Goal: Transaction & Acquisition: Subscribe to service/newsletter

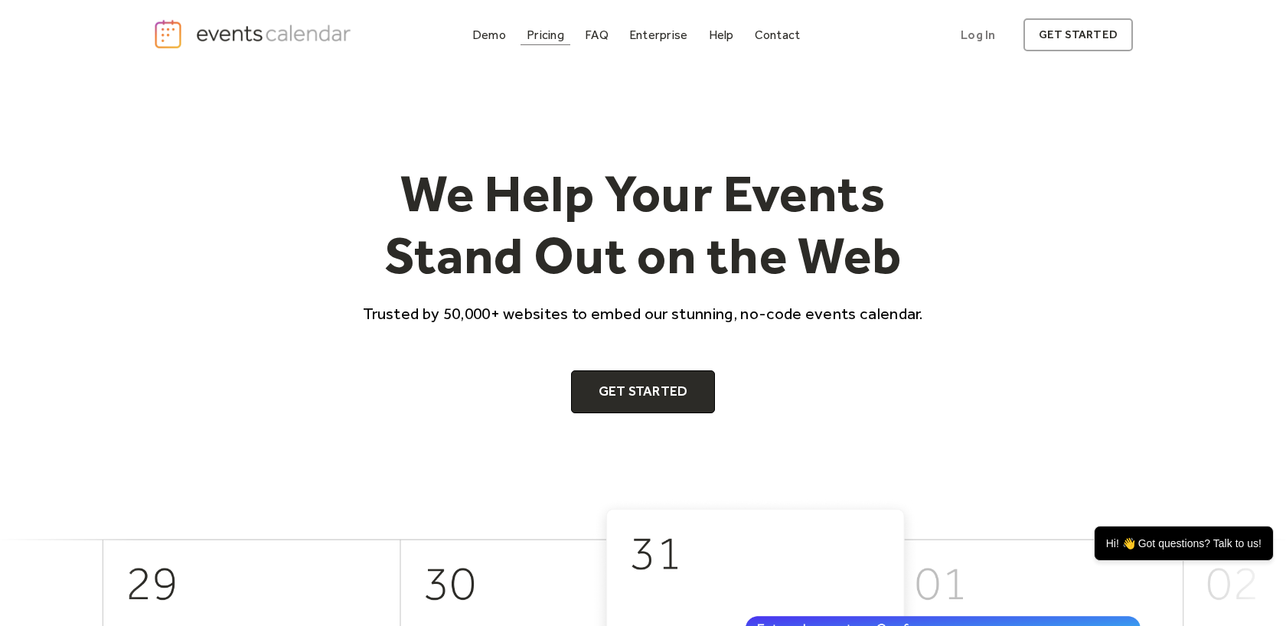
click at [534, 33] on div "Pricing" at bounding box center [546, 35] width 38 height 8
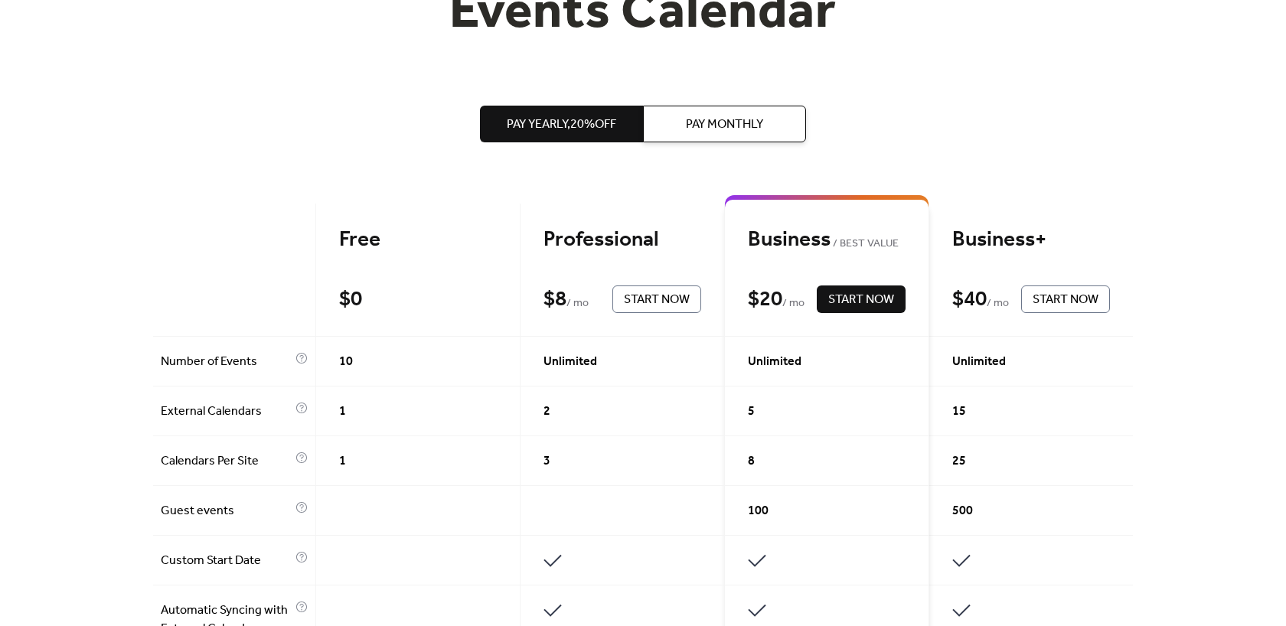
scroll to position [251, 0]
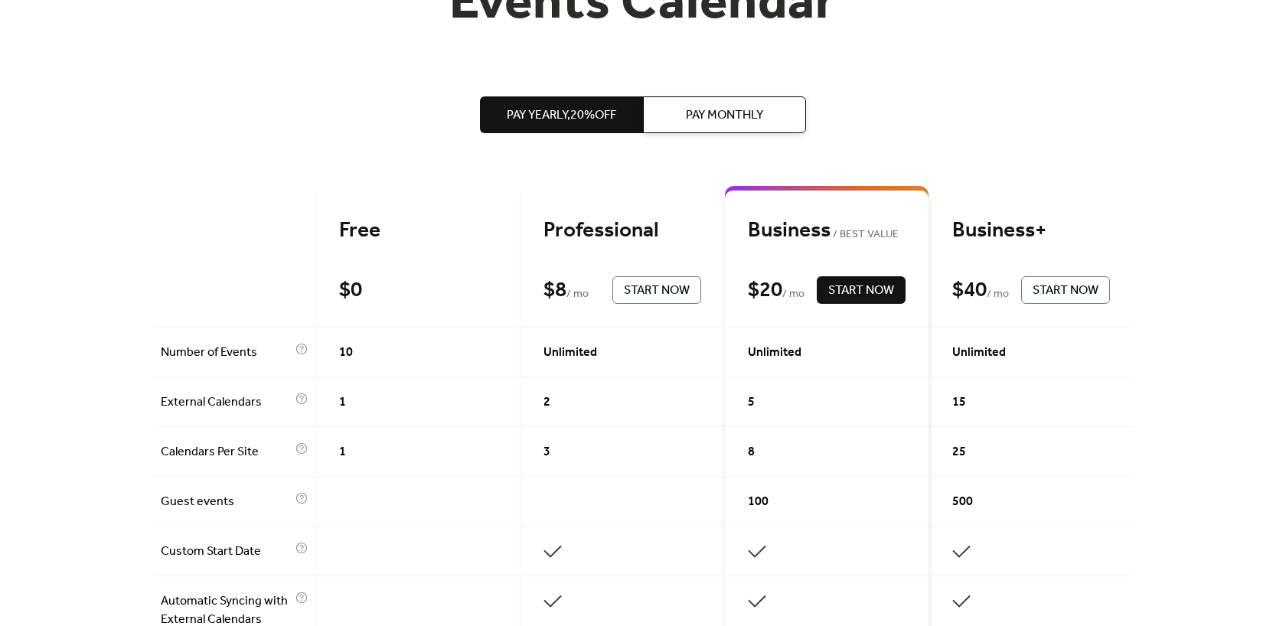
click at [589, 111] on span "Pay Yearly, 20% off" at bounding box center [561, 115] width 109 height 18
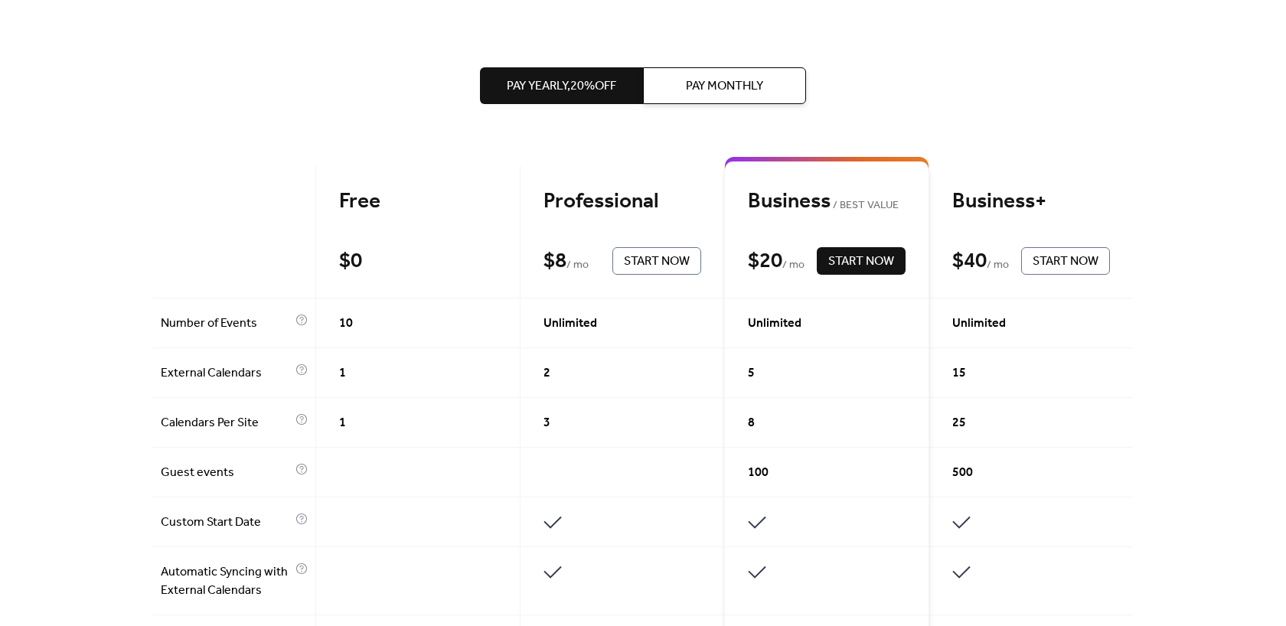
scroll to position [468, 0]
